Goal: Task Accomplishment & Management: Manage account settings

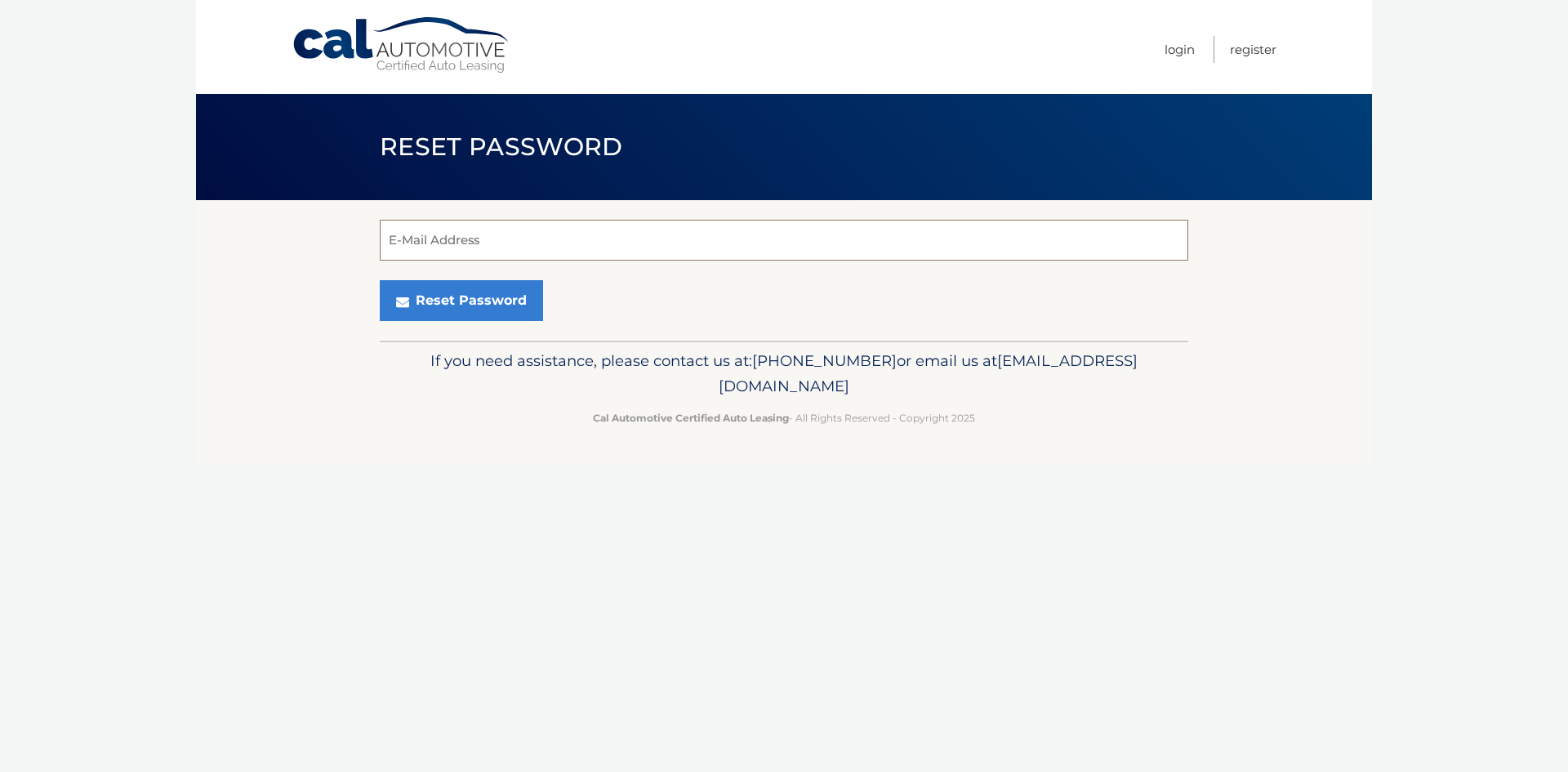
click at [451, 249] on input "E-Mail Address" at bounding box center [783, 239] width 808 height 41
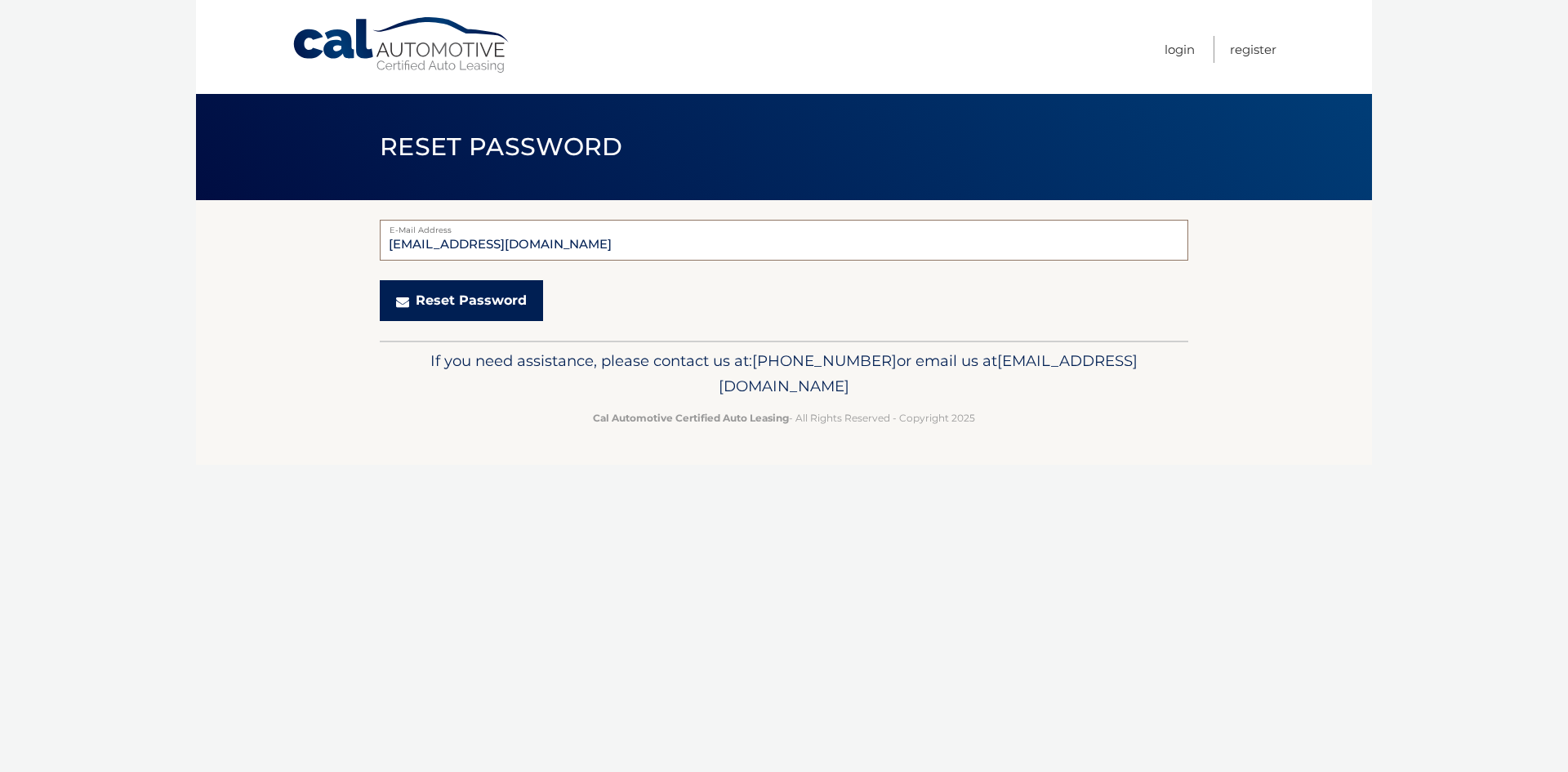
type input "danielle927@gmail.com"
click at [456, 299] on button "Reset Password" at bounding box center [461, 300] width 164 height 41
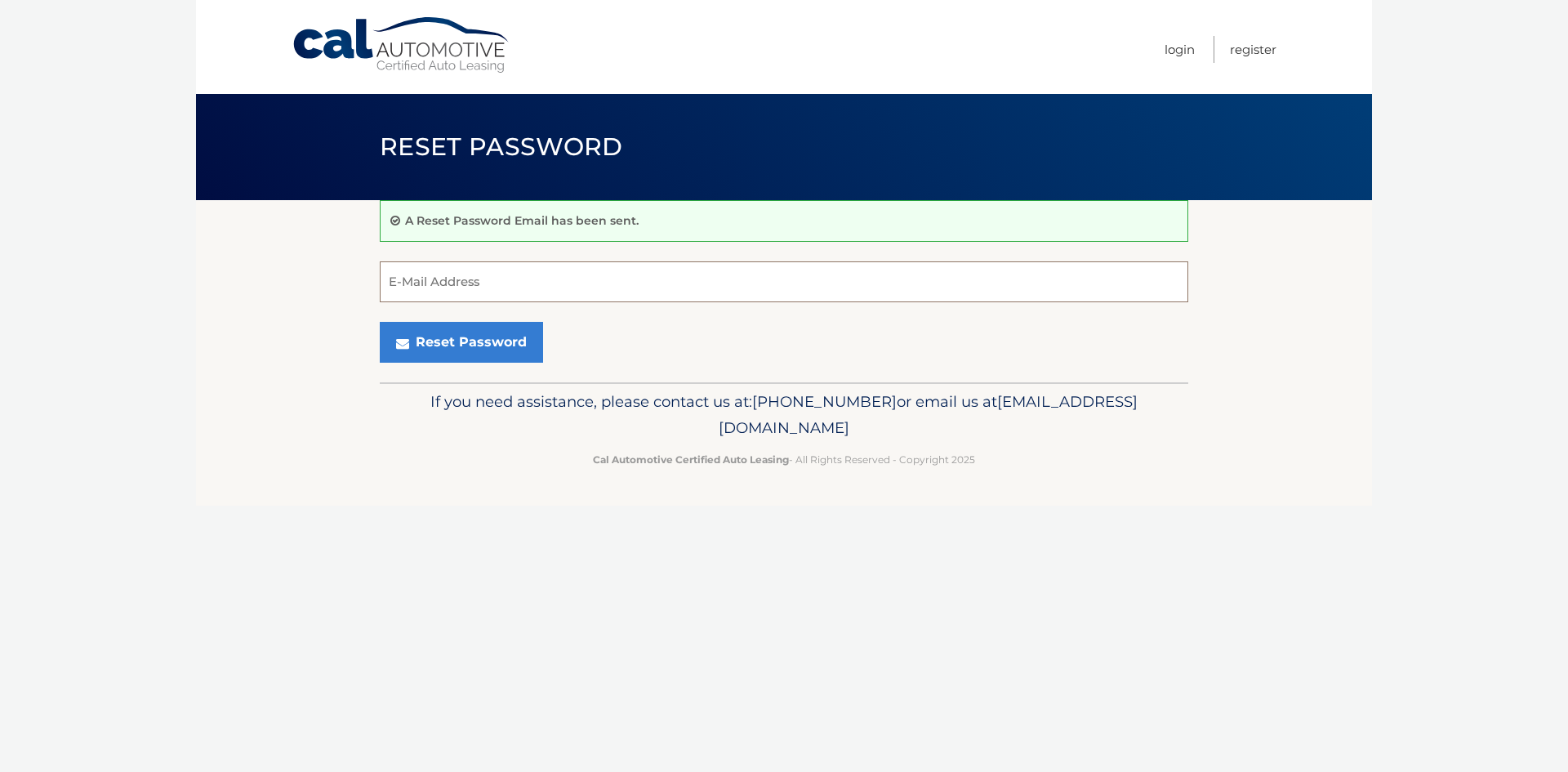
click at [430, 276] on input "E-Mail Address" at bounding box center [783, 282] width 808 height 41
type input "[EMAIL_ADDRESS][DOMAIN_NAME]"
click at [483, 342] on button "Reset Password" at bounding box center [461, 342] width 164 height 41
click at [1178, 51] on link "Login" at bounding box center [1179, 49] width 30 height 27
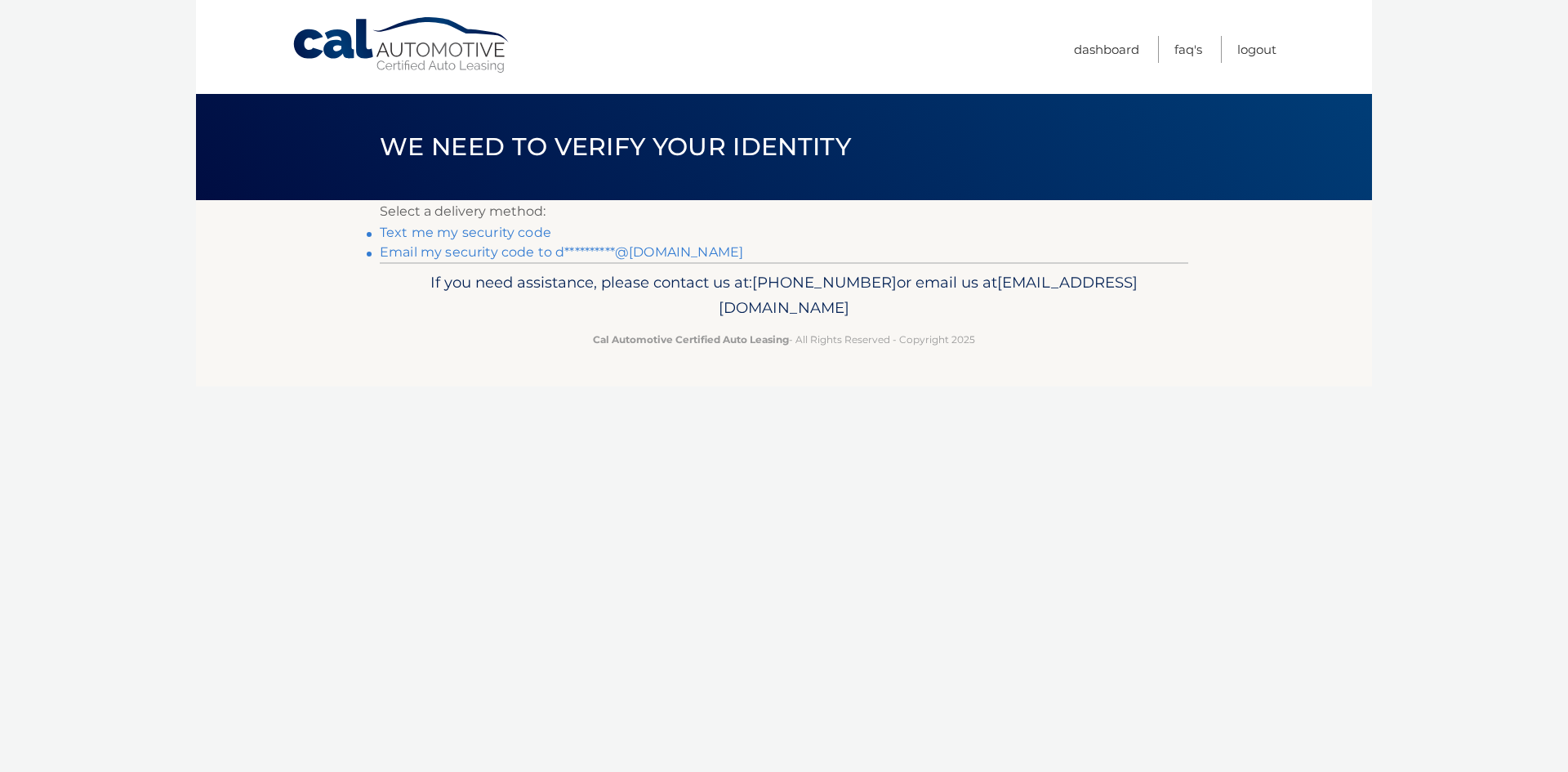
click at [494, 230] on link "Text me my security code" at bounding box center [465, 232] width 171 height 16
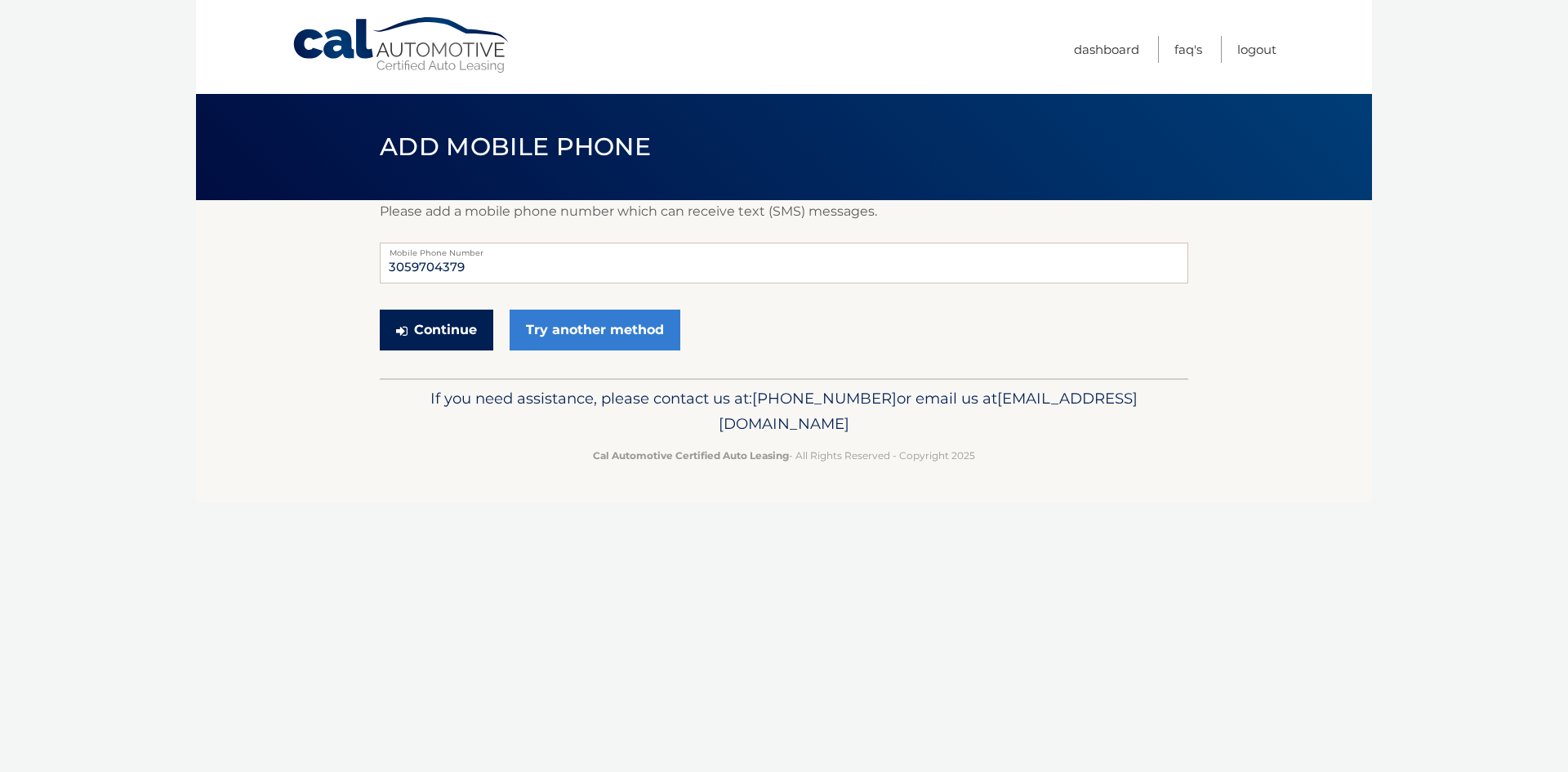
click at [439, 325] on button "Continue" at bounding box center [436, 330] width 114 height 41
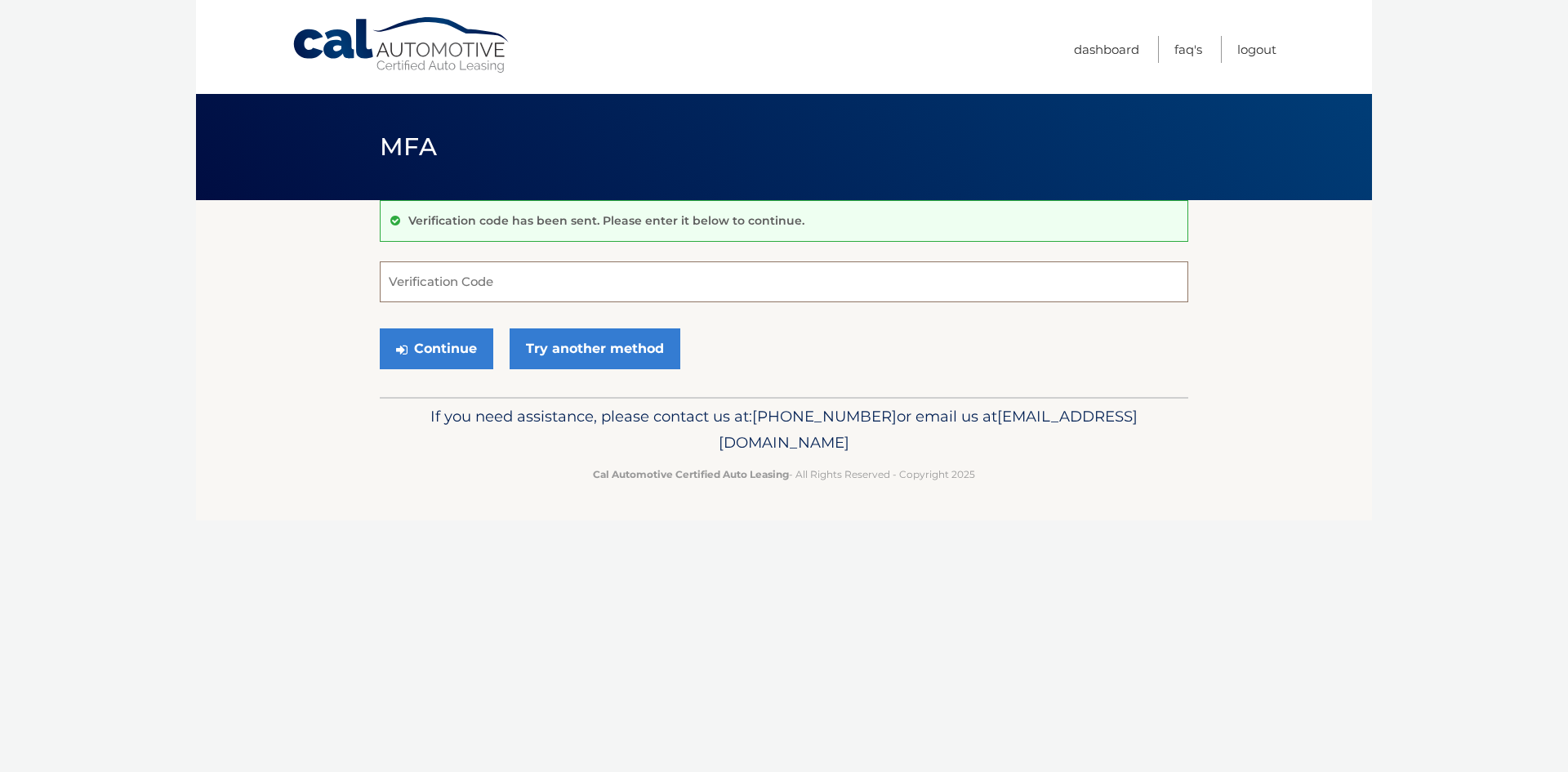
click at [416, 279] on input "Verification Code" at bounding box center [783, 282] width 808 height 41
type input "239904"
click at [414, 343] on button "Continue" at bounding box center [436, 348] width 114 height 41
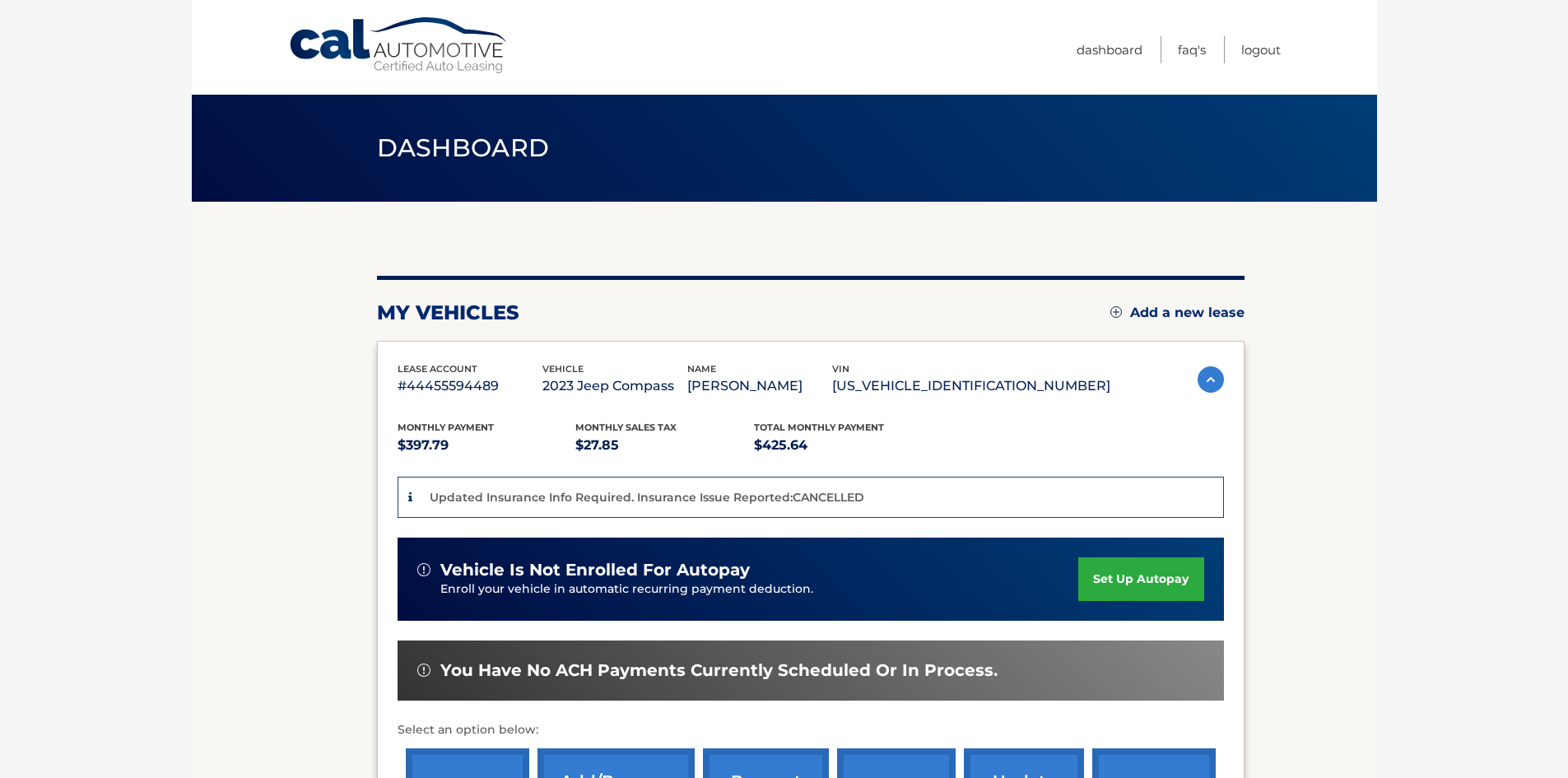
click at [1141, 592] on link "set up autopay" at bounding box center [1140, 580] width 125 height 44
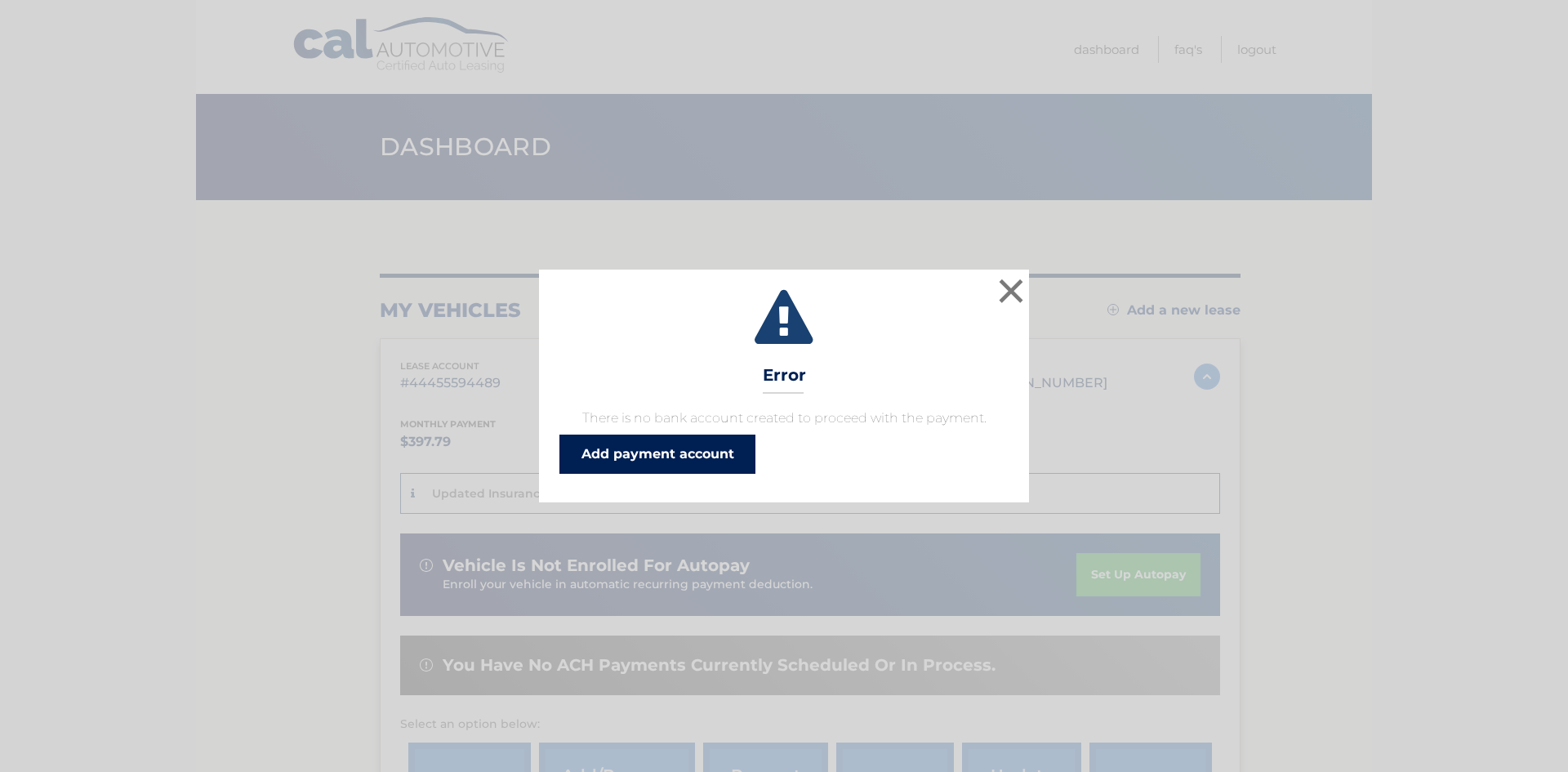
click at [688, 449] on link "Add payment account" at bounding box center [657, 454] width 196 height 39
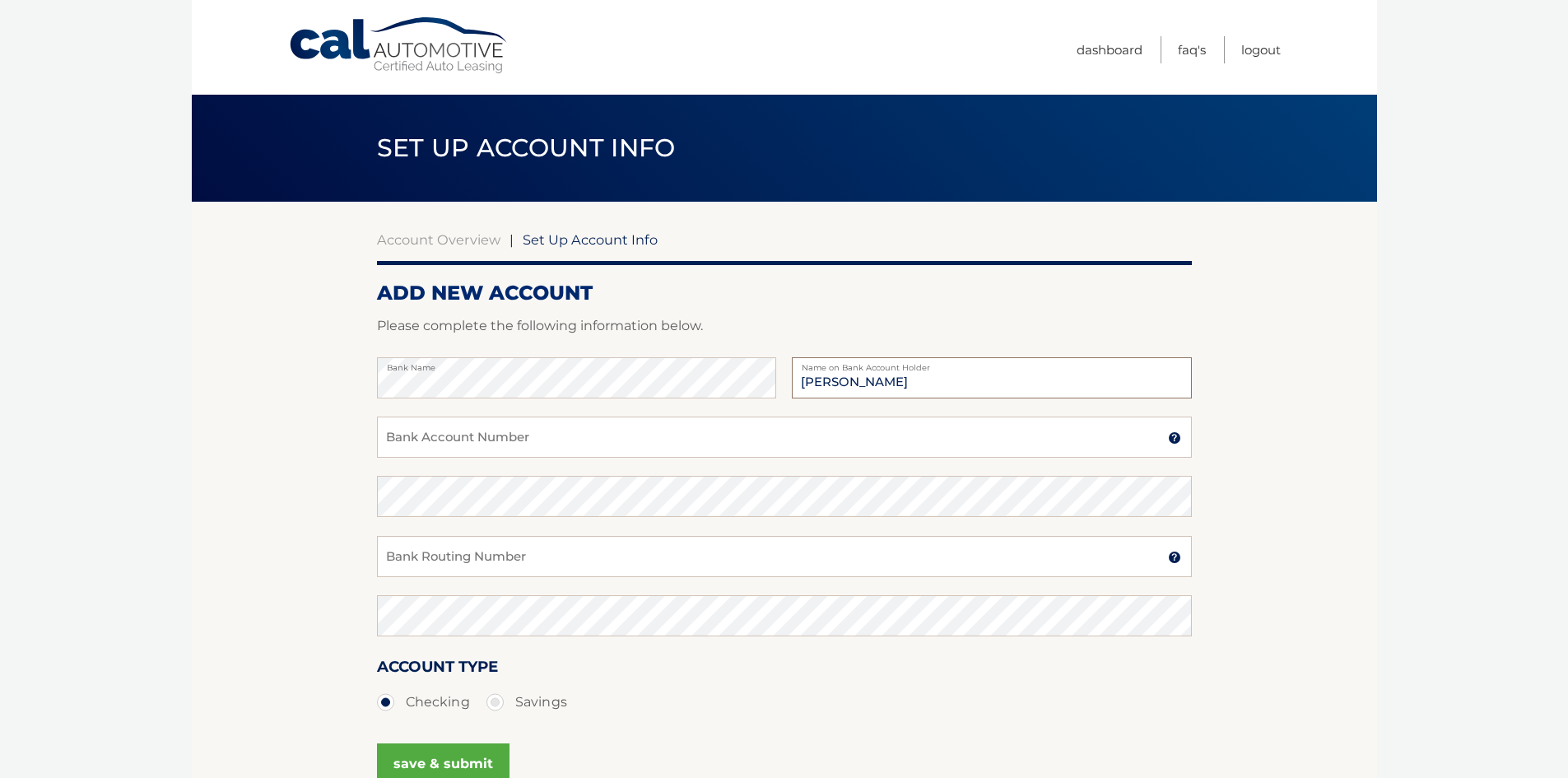
type input "[PERSON_NAME]"
click at [493, 405] on div "Bank Name [PERSON_NAME] Name on Bank Account Holder" at bounding box center [784, 387] width 815 height 59
click at [455, 426] on input "Bank Account Number" at bounding box center [784, 436] width 815 height 41
click at [468, 436] on input "669339" at bounding box center [784, 436] width 815 height 41
type input "669339266"
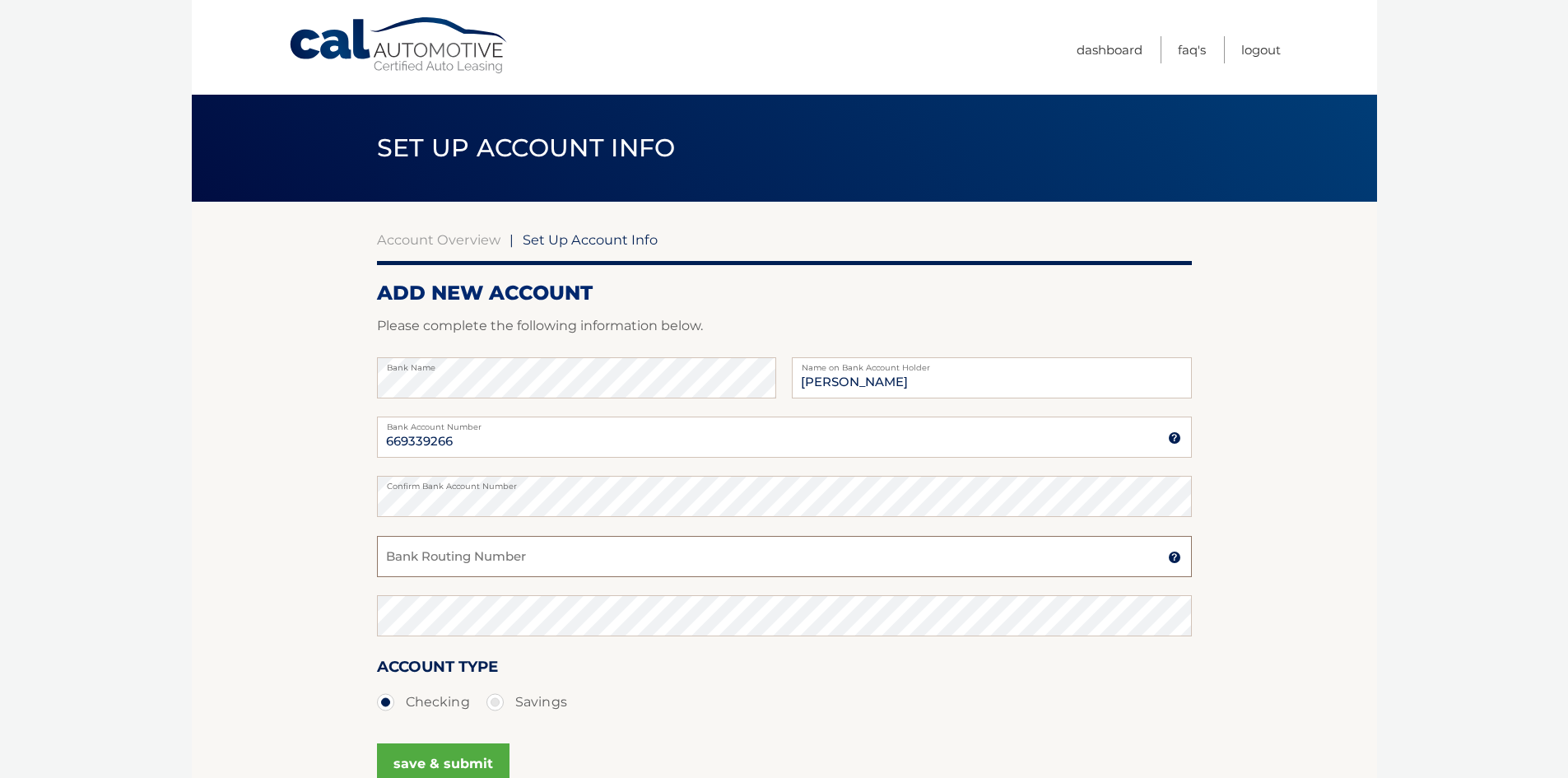
click at [432, 549] on input "Bank Routing Number" at bounding box center [784, 556] width 815 height 41
type input "267084131"
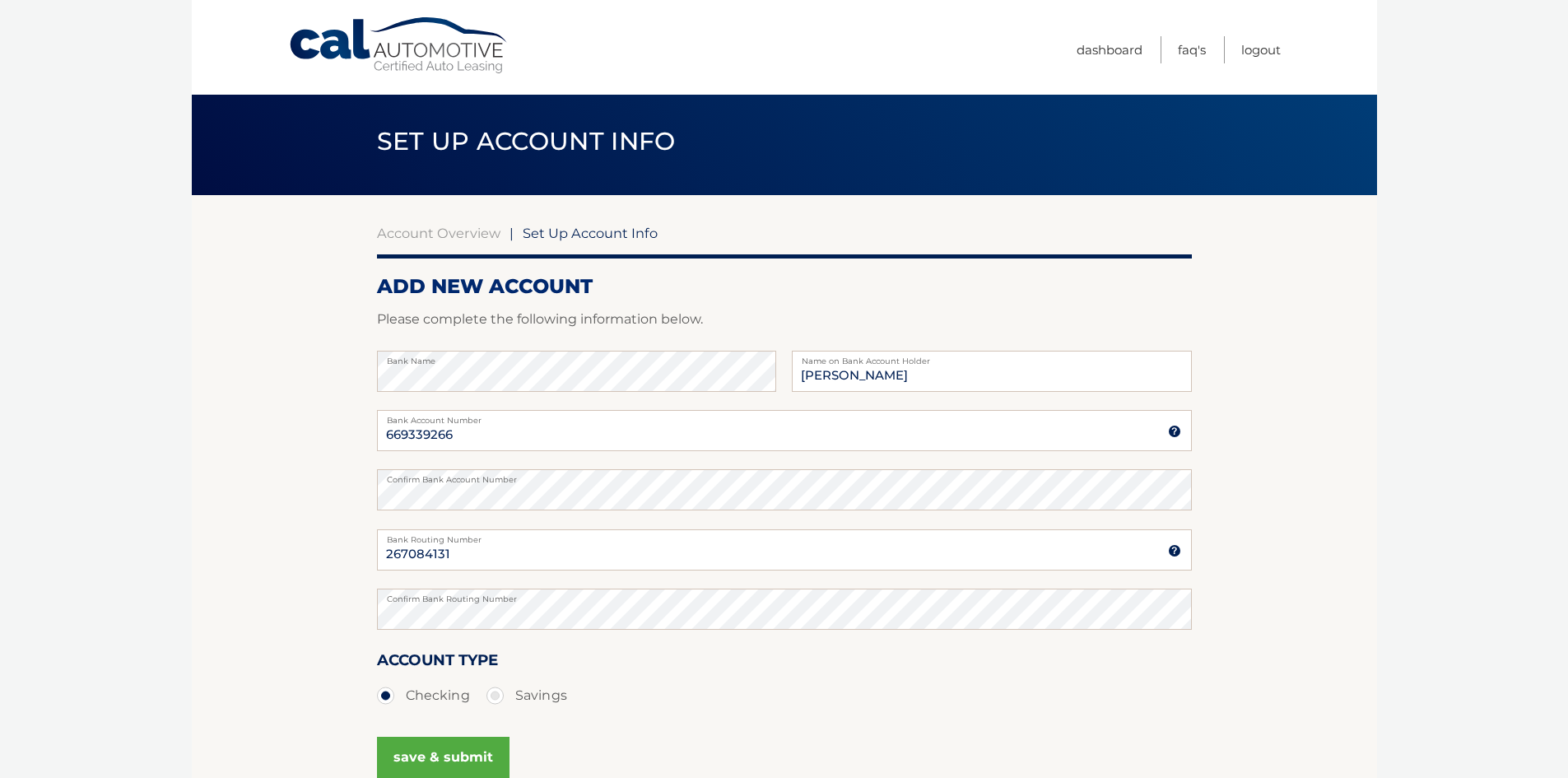
click at [782, 668] on div "Account Type Checking Savings" at bounding box center [784, 680] width 815 height 64
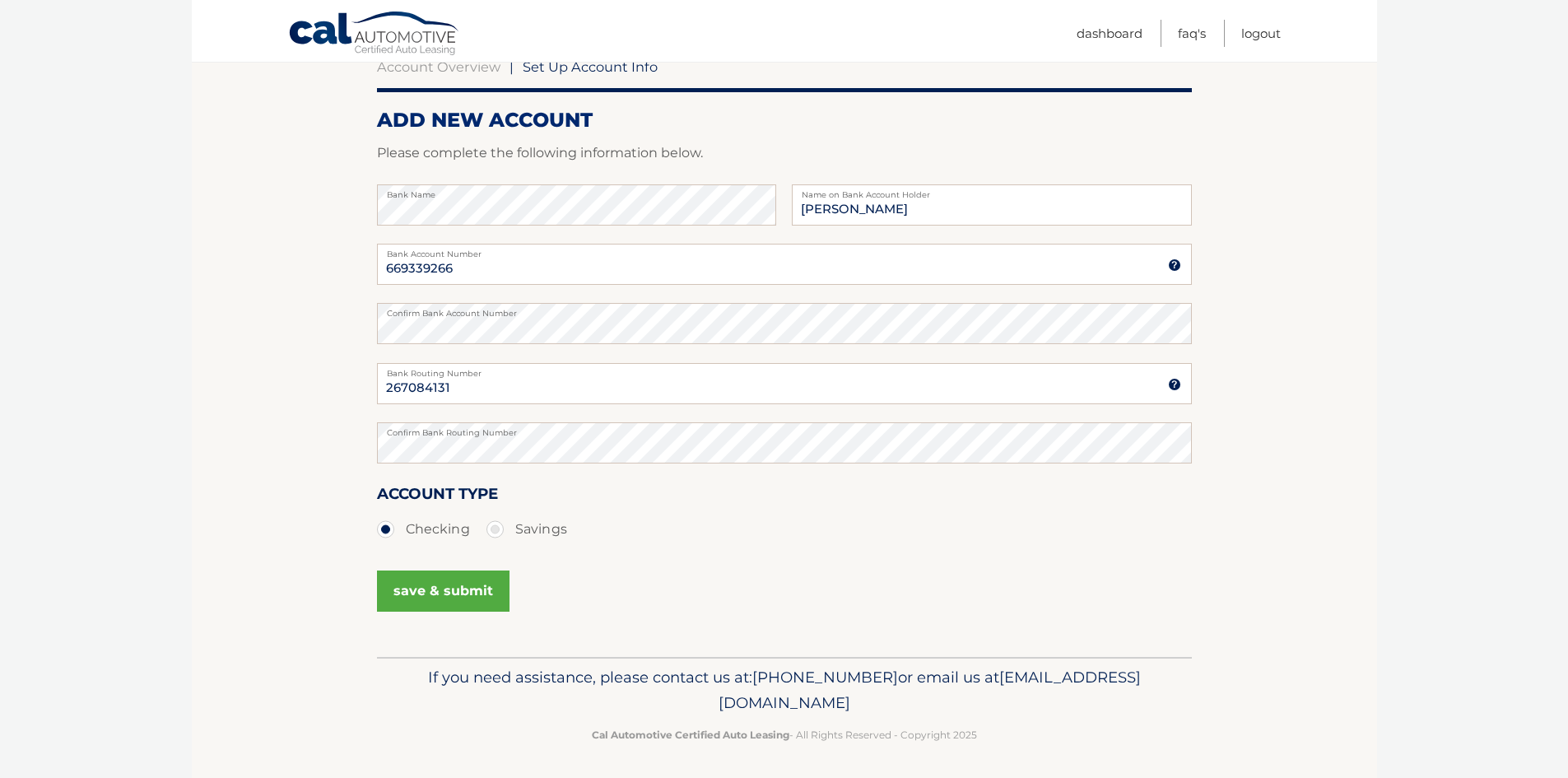
scroll to position [177, 0]
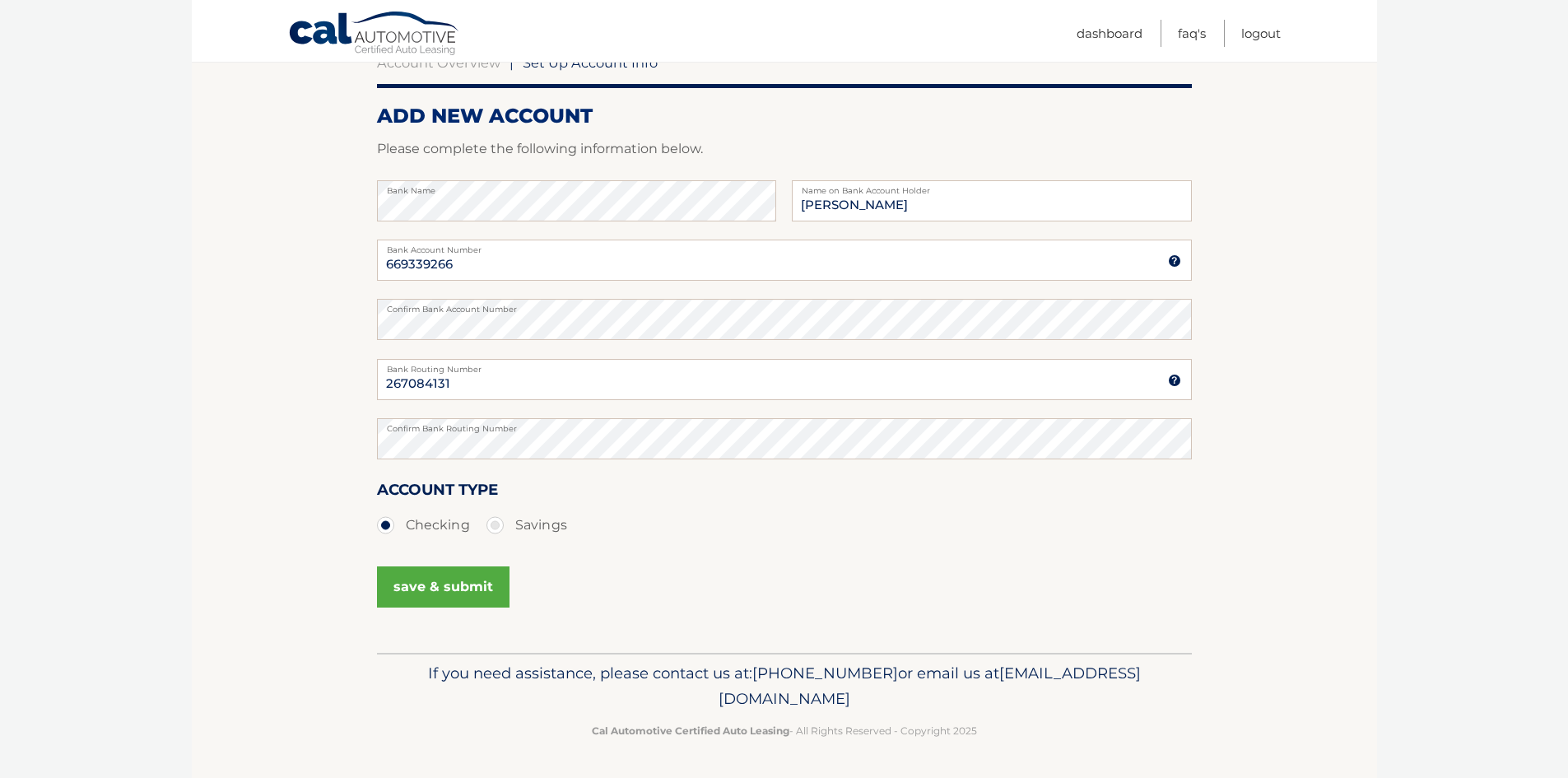
click at [460, 583] on button "save & submit" at bounding box center [443, 586] width 132 height 41
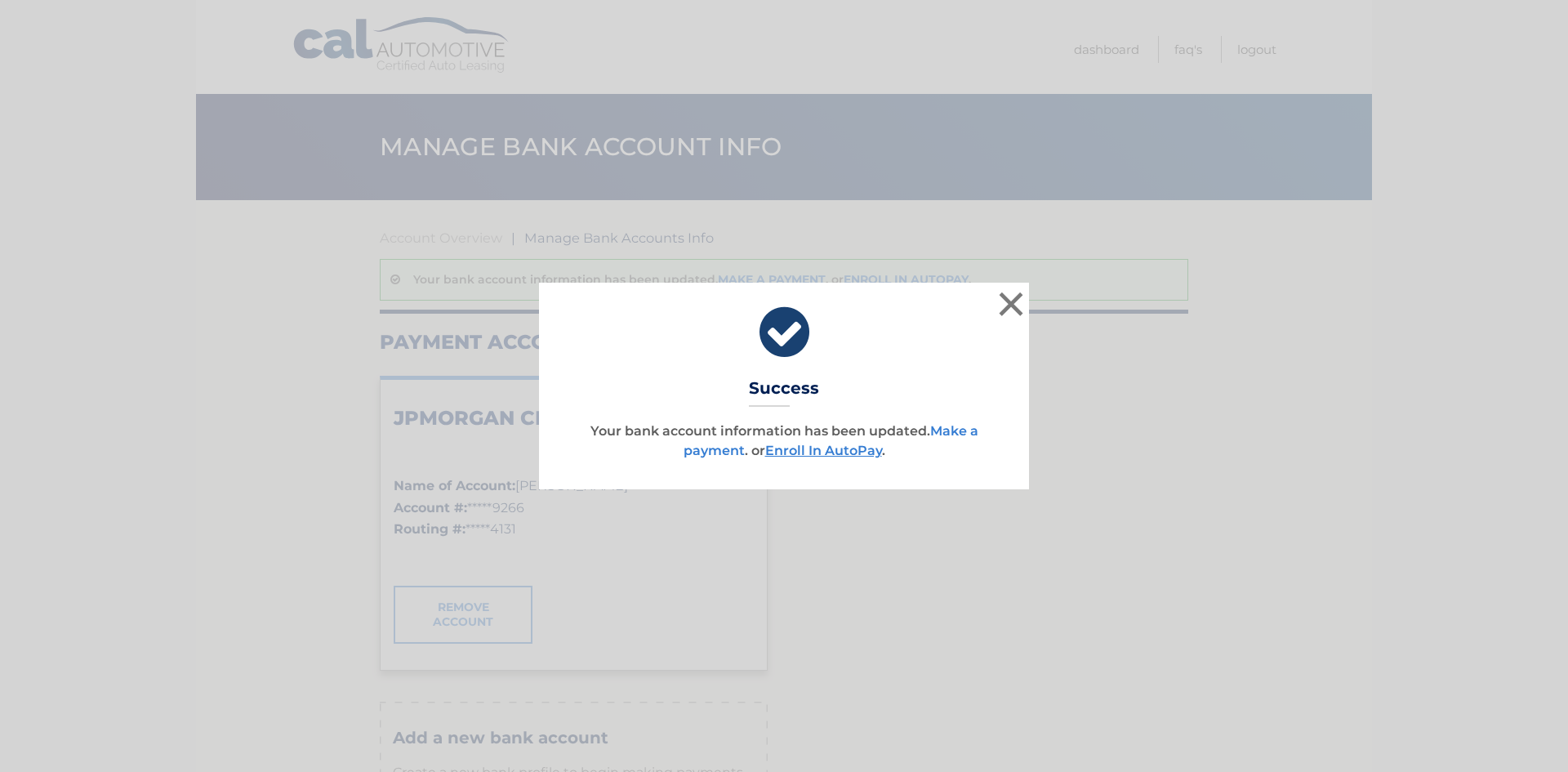
click at [961, 428] on link "Make a payment" at bounding box center [831, 440] width 295 height 35
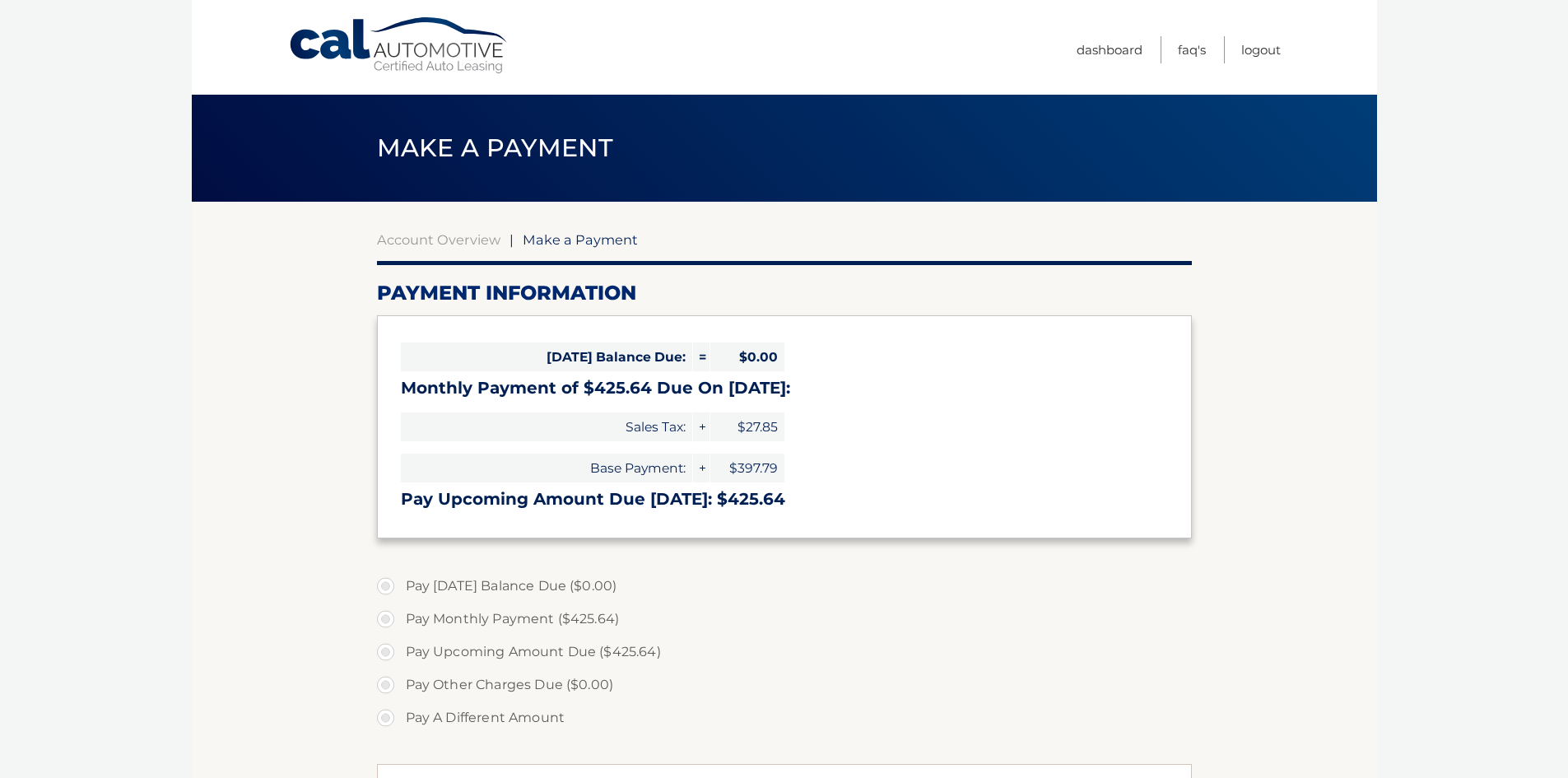
select select "NzNlZDUxMmYtNDE4OS00ZDJlLThjZTMtMTEzN2UyZGQ3ZWU4"
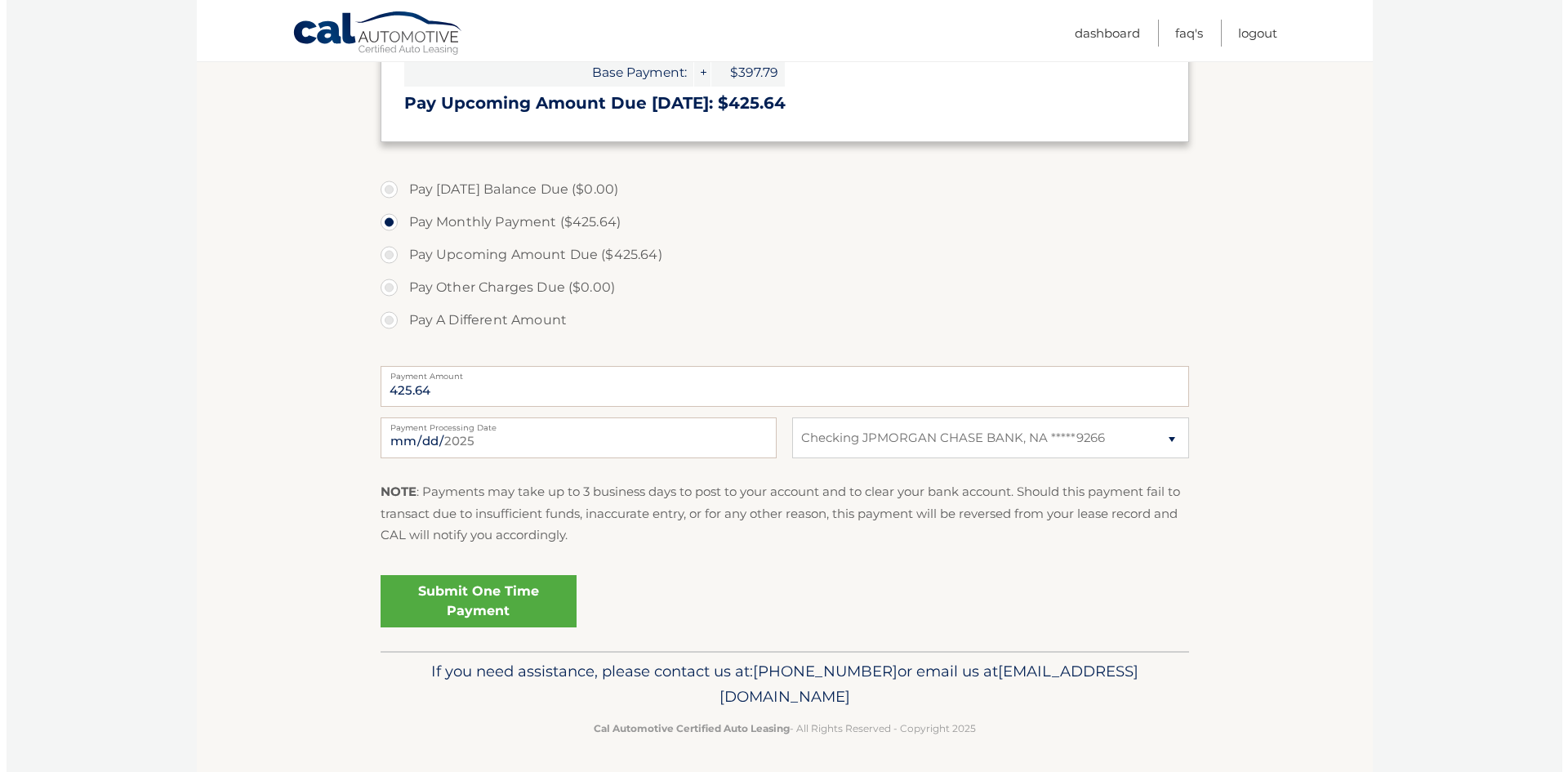
scroll to position [396, 0]
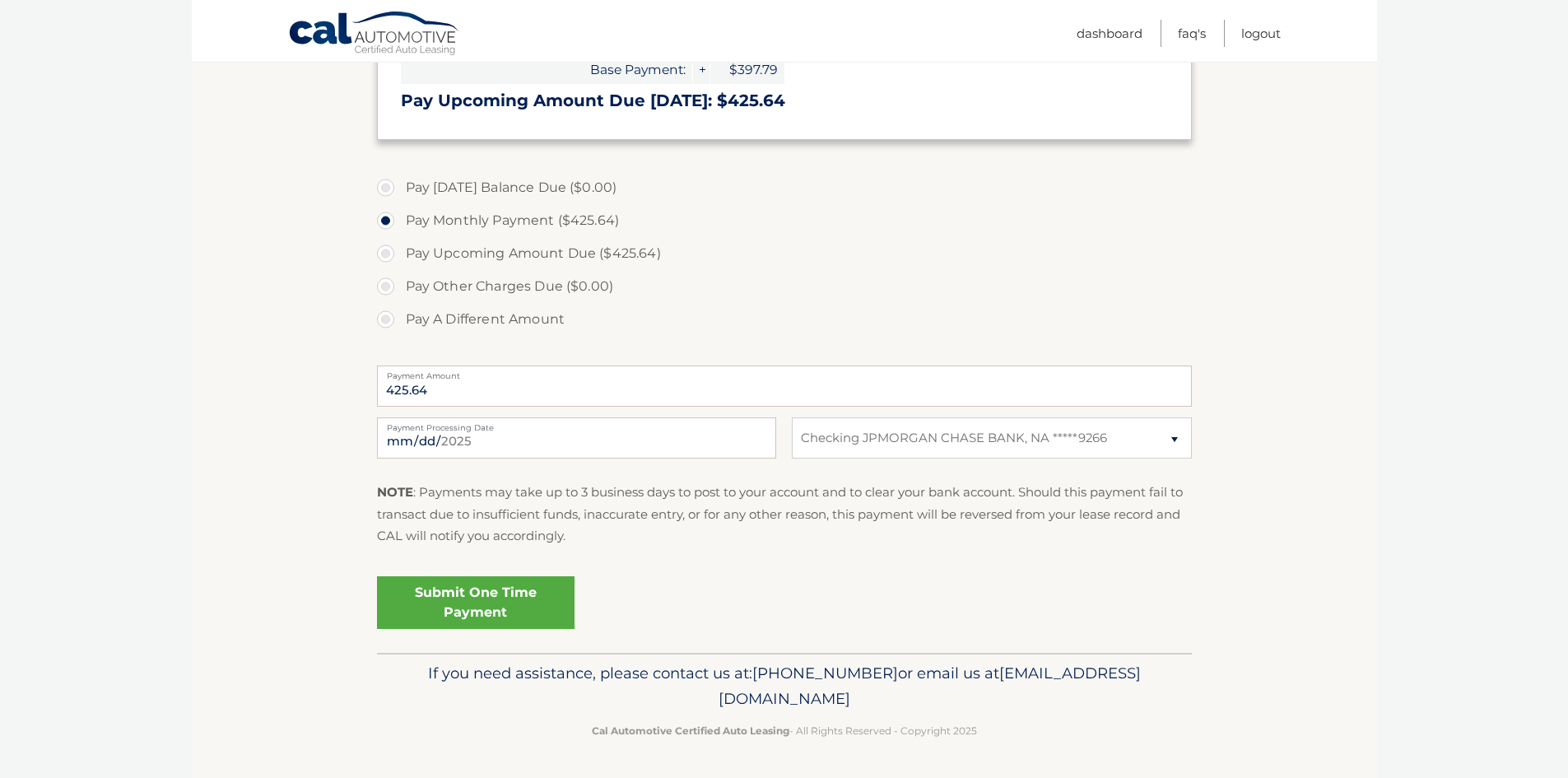
click at [487, 591] on link "Submit One Time Payment" at bounding box center [476, 602] width 198 height 53
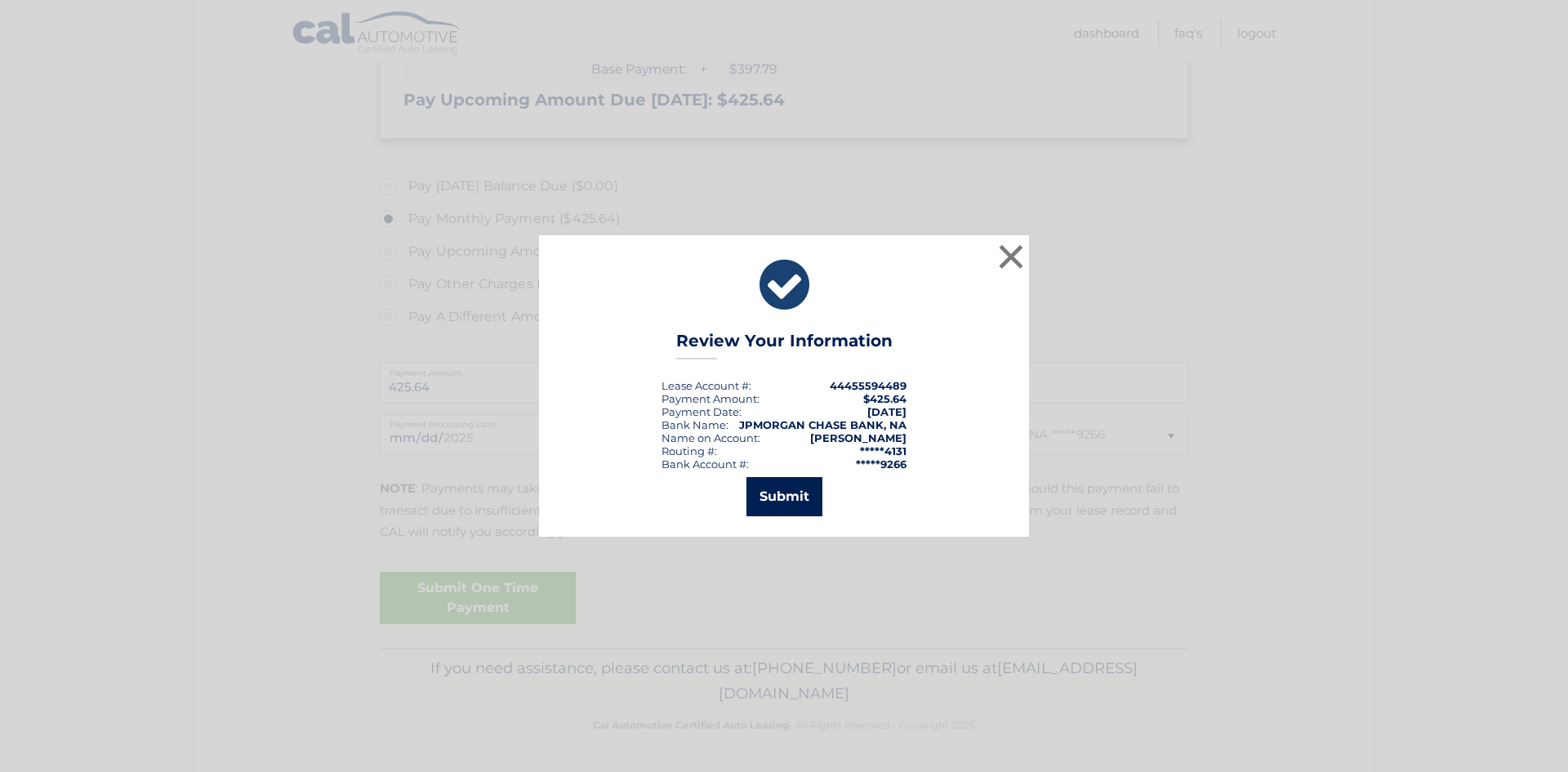
click at [795, 486] on button "Submit" at bounding box center [784, 496] width 76 height 39
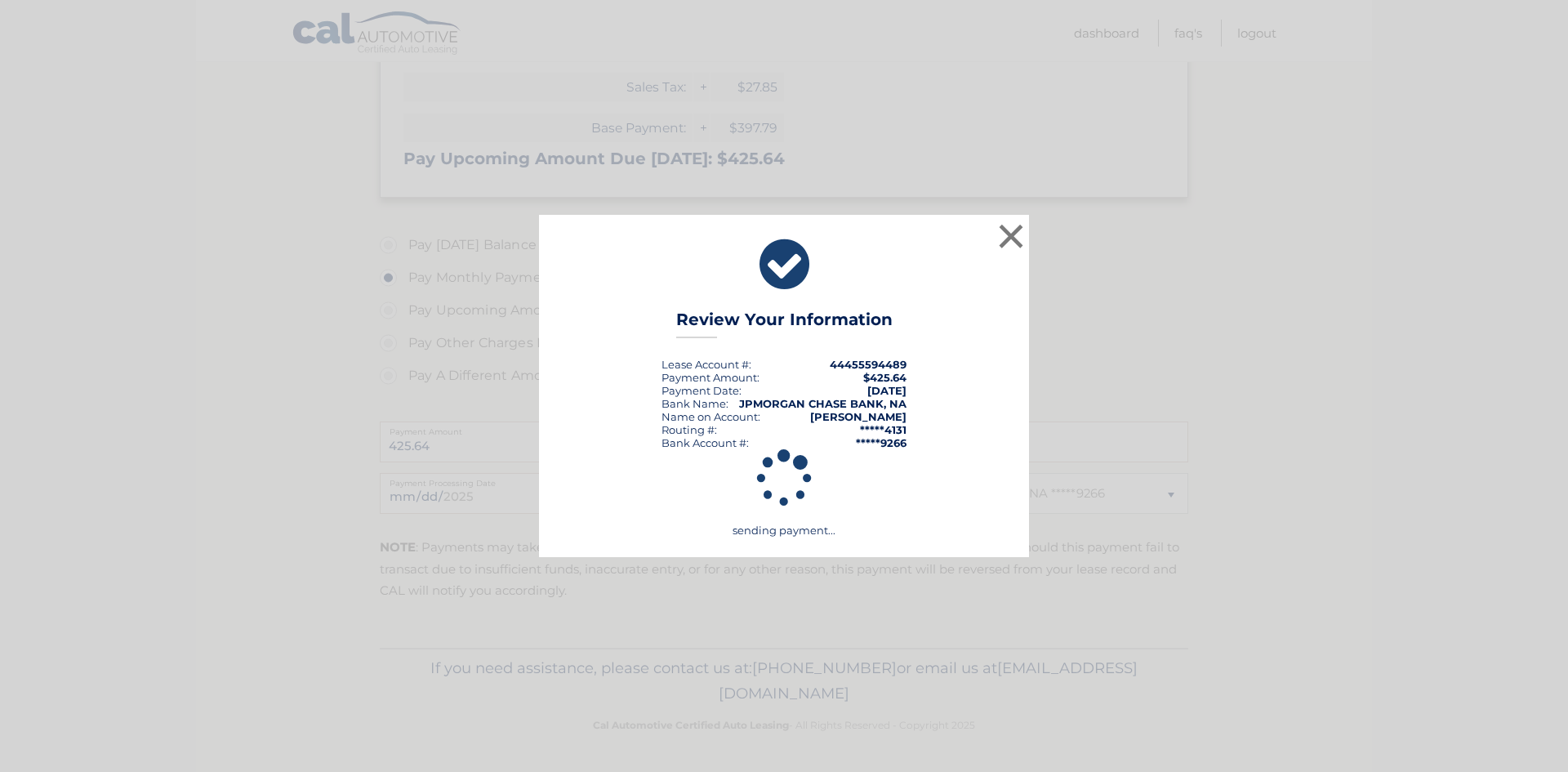
scroll to position [337, 0]
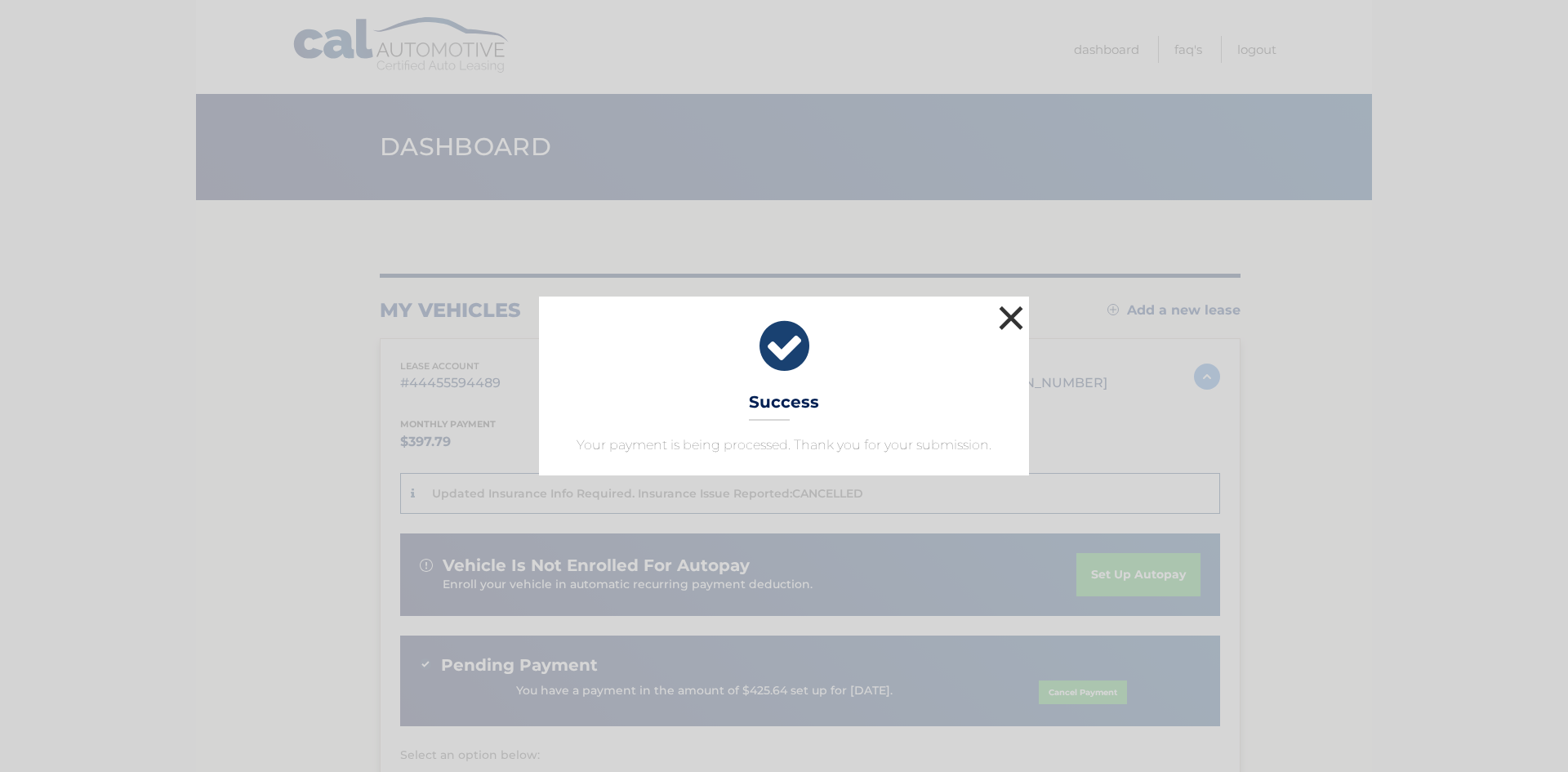
click at [1018, 312] on button "×" at bounding box center [1010, 317] width 32 height 32
